Goal: Information Seeking & Learning: Learn about a topic

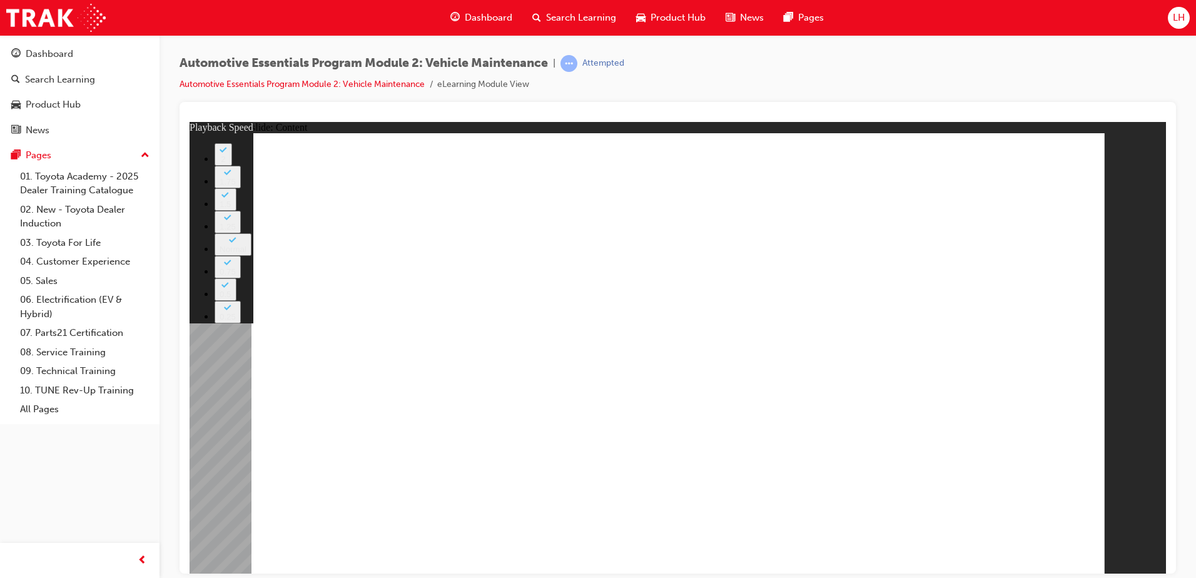
type input "6"
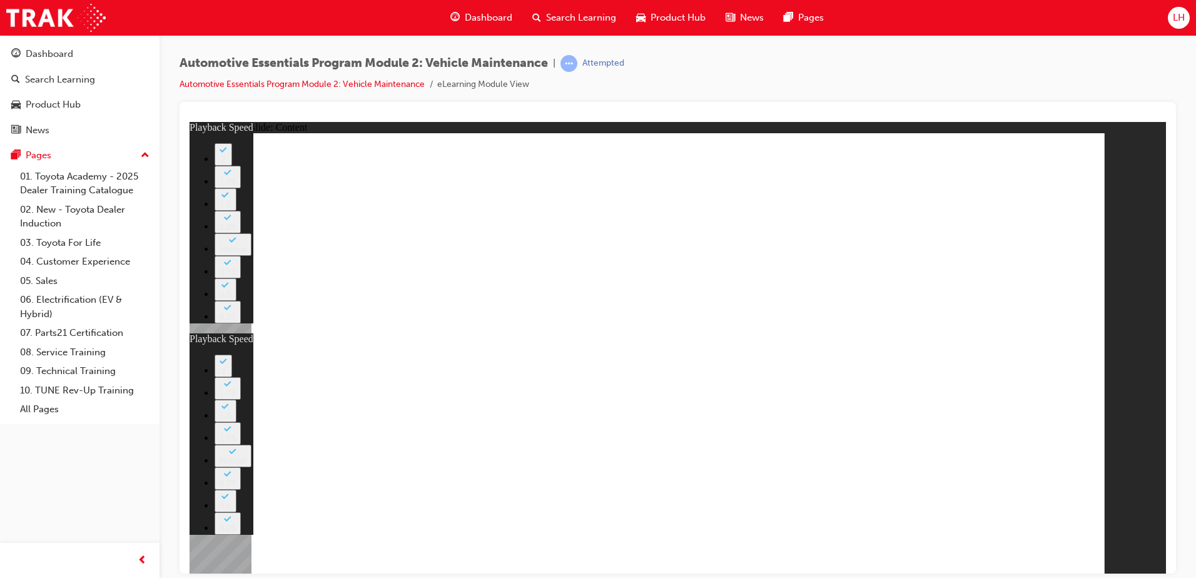
type input "1"
type input "6"
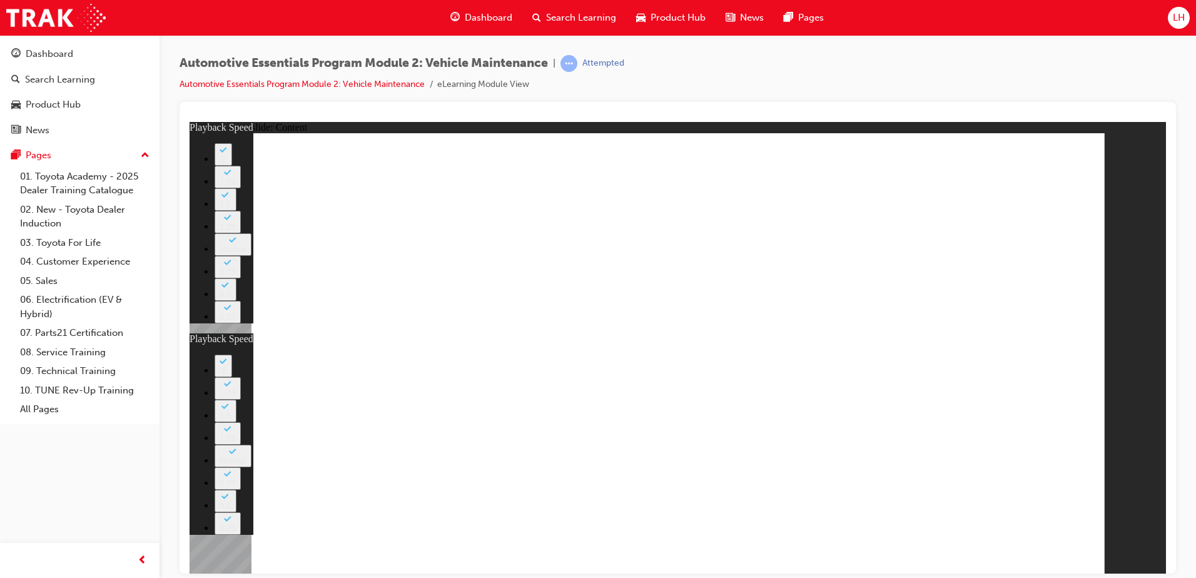
type input "1"
